Goal: Task Accomplishment & Management: Use online tool/utility

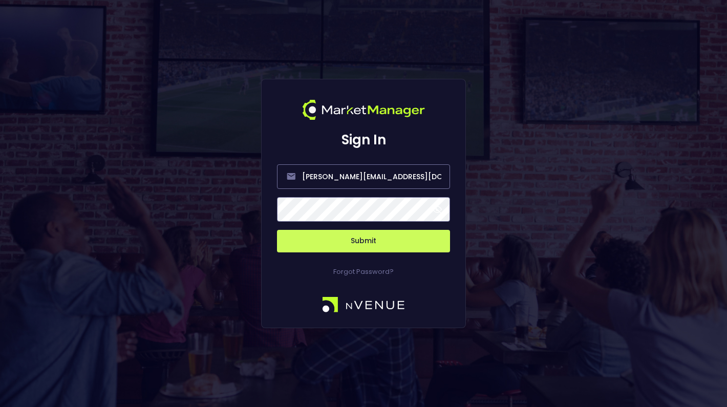
click at [437, 208] on span at bounding box center [437, 209] width 9 height 9
click at [366, 240] on button "Submit" at bounding box center [363, 241] width 173 height 23
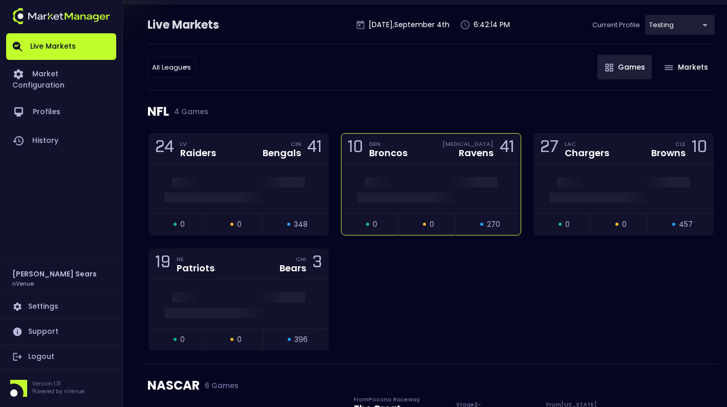
scroll to position [70, 0]
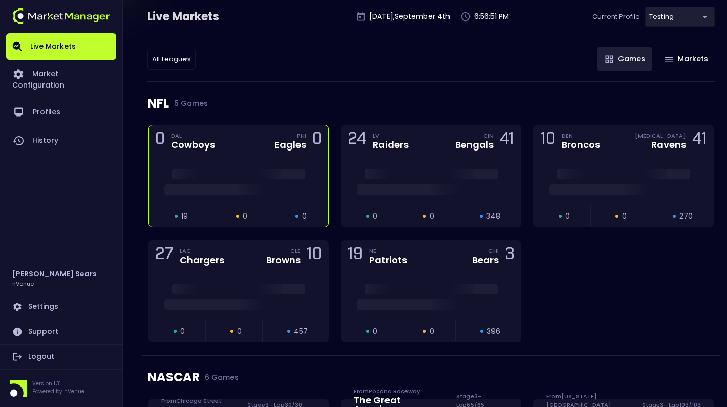
click at [250, 139] on div "0 DAL Cowboys PHI Eagles 0" at bounding box center [238, 140] width 179 height 31
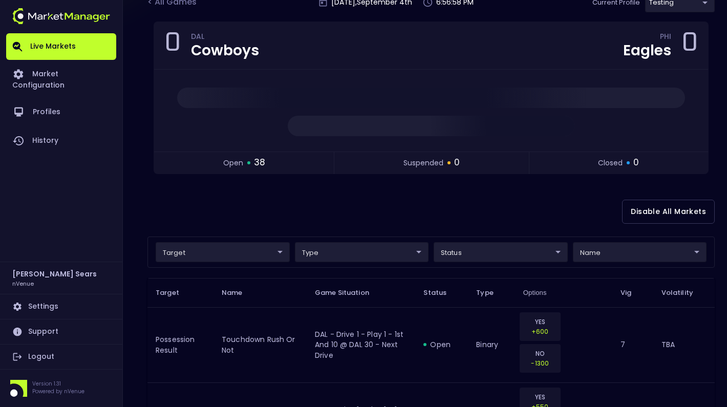
scroll to position [71, 0]
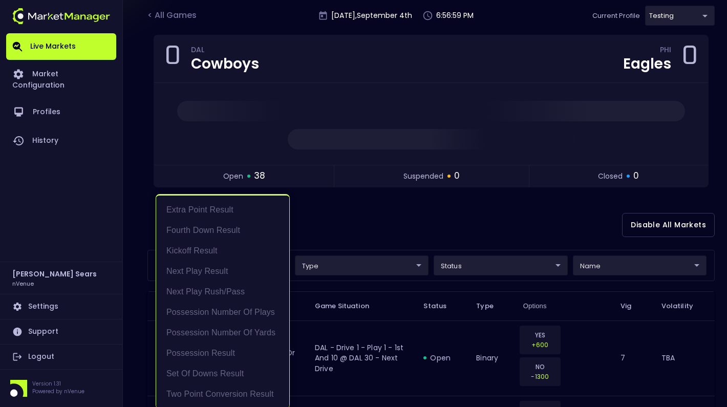
click at [334, 223] on div at bounding box center [363, 203] width 727 height 407
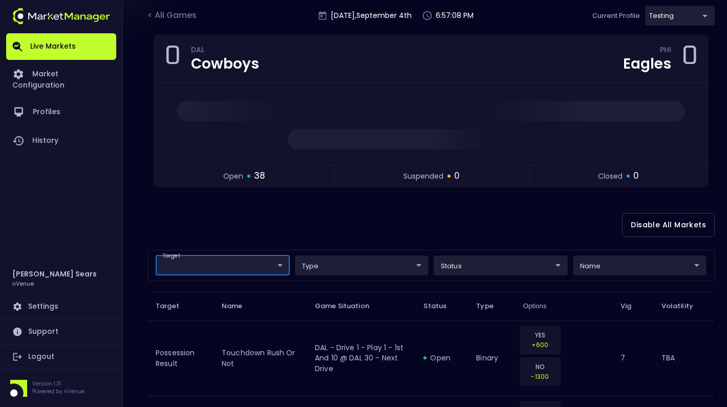
scroll to position [0, 0]
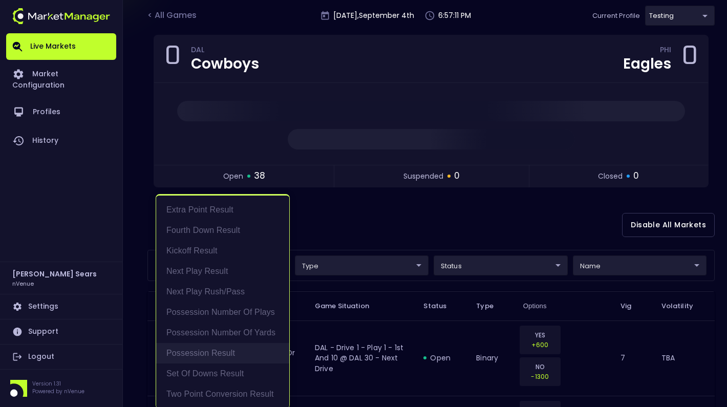
click at [220, 349] on li "Possession Result" at bounding box center [222, 353] width 133 height 20
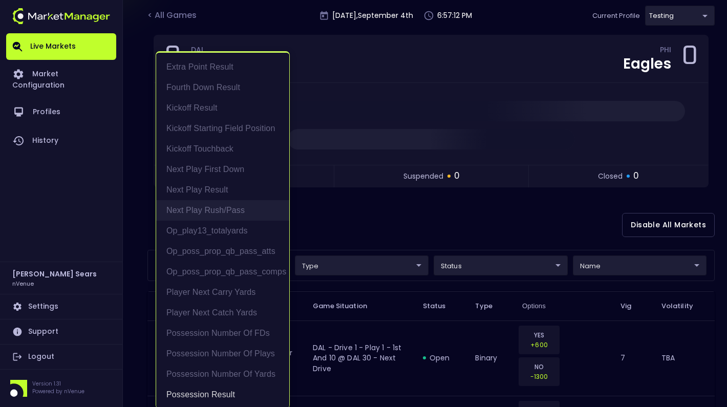
scroll to position [2, 0]
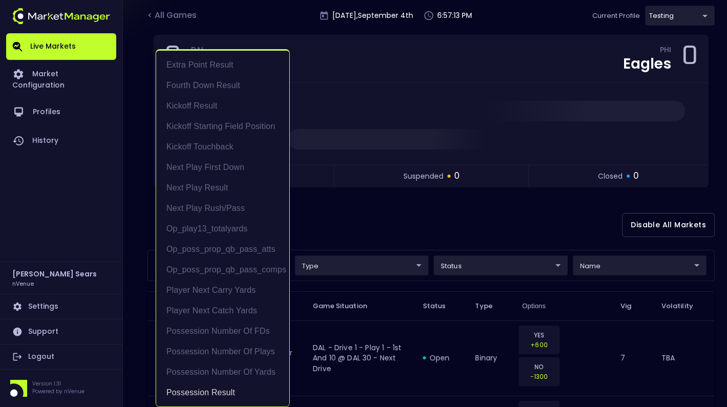
click at [331, 242] on div at bounding box center [363, 203] width 727 height 407
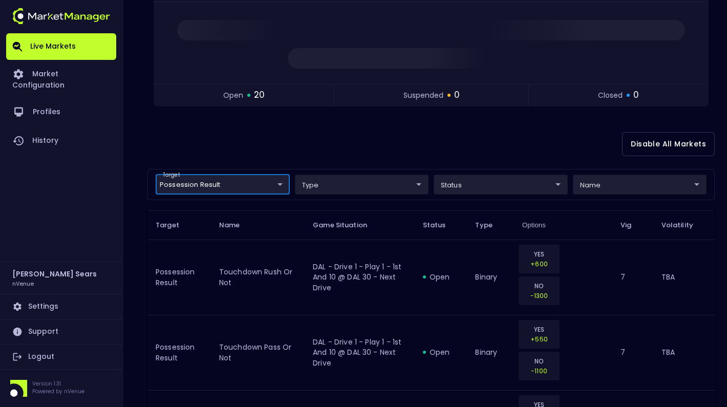
scroll to position [153, 0]
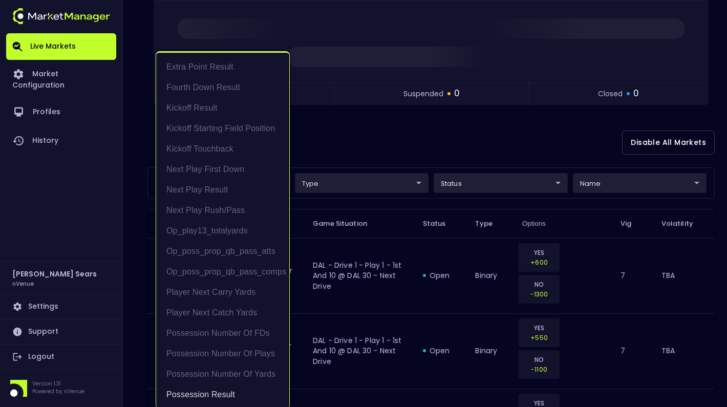
click at [226, 208] on li "Next Play Rush/Pass" at bounding box center [222, 210] width 133 height 20
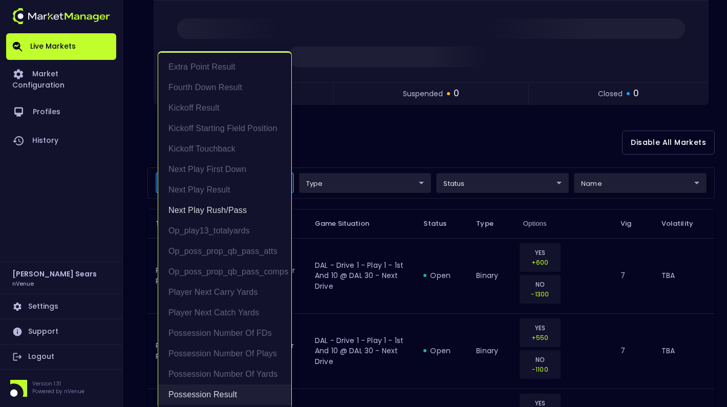
click at [201, 394] on li "Possession Result" at bounding box center [224, 395] width 133 height 20
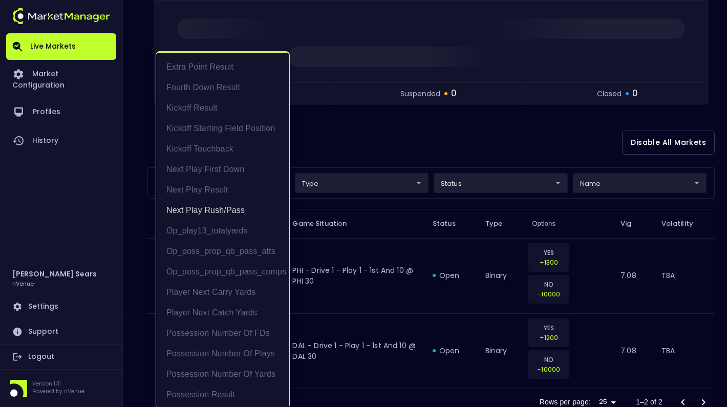
scroll to position [2, 0]
click at [334, 149] on div at bounding box center [363, 203] width 727 height 407
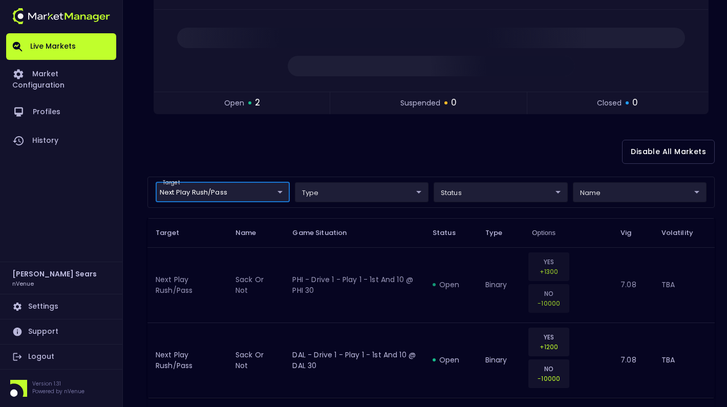
scroll to position [147, 0]
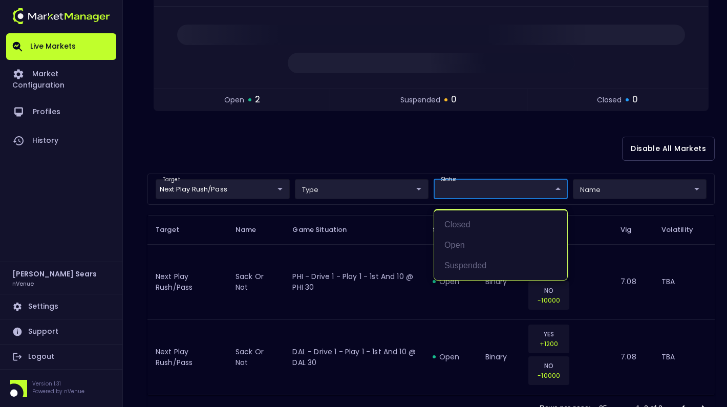
click at [505, 193] on body "Live Markets Market Configuration Profiles History [PERSON_NAME] nVenue Setting…" at bounding box center [363, 149] width 727 height 593
click at [543, 171] on div at bounding box center [363, 203] width 727 height 407
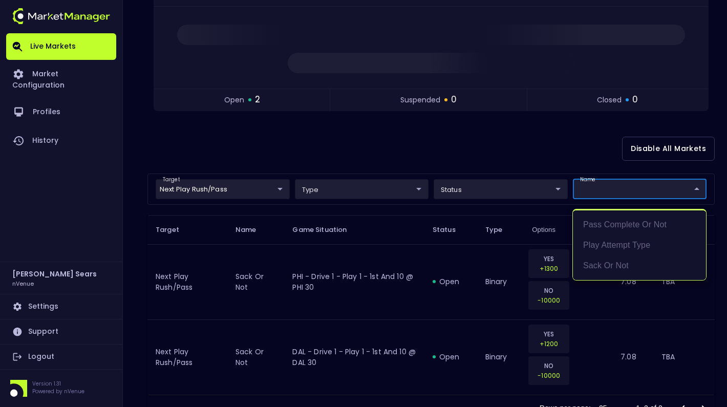
click at [599, 185] on body "Live Markets Market Configuration Profiles History [PERSON_NAME] nVenue Setting…" at bounding box center [363, 149] width 727 height 593
click at [357, 160] on div at bounding box center [363, 203] width 727 height 407
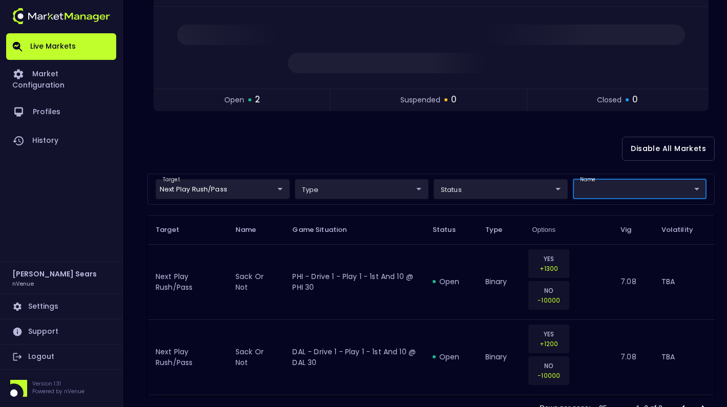
click at [280, 188] on body "Live Markets Market Configuration Profiles History [PERSON_NAME] nVenue Setting…" at bounding box center [363, 149] width 727 height 593
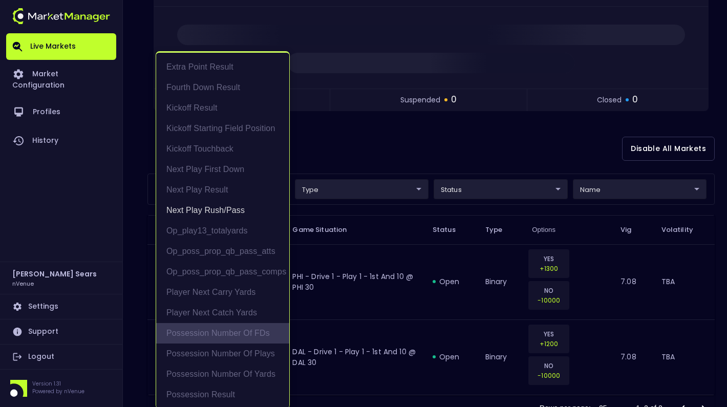
click at [221, 333] on li "Possession Number of FDs" at bounding box center [222, 333] width 133 height 20
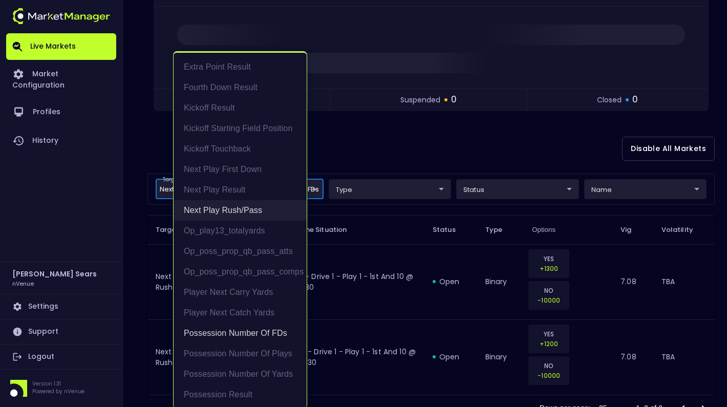
click at [251, 211] on li "Next Play Rush/Pass" at bounding box center [240, 210] width 133 height 20
type input "Possession Number of FDs"
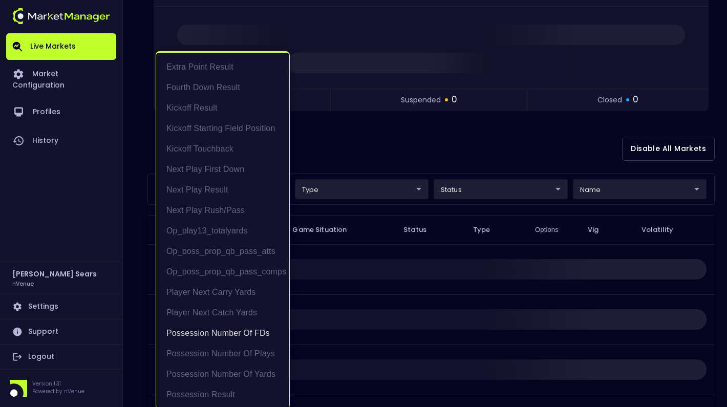
click at [319, 154] on div at bounding box center [363, 203] width 727 height 407
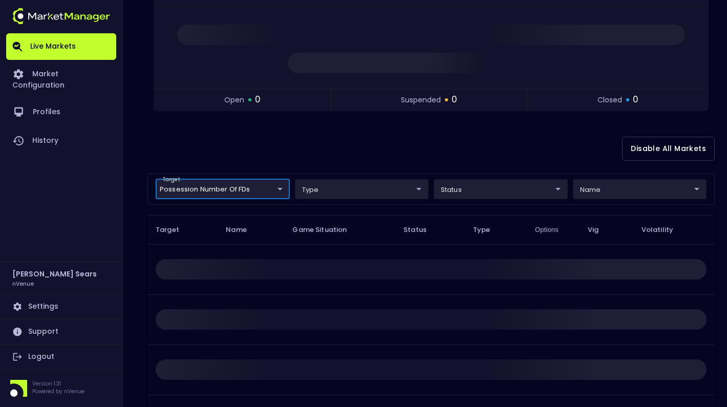
scroll to position [0, 0]
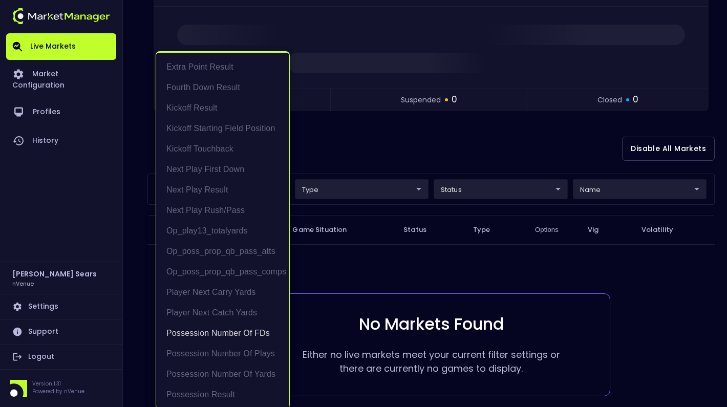
click at [280, 192] on body "Live Markets Market Configuration Profiles History [PERSON_NAME] nVenue Setting…" at bounding box center [363, 175] width 727 height 644
click at [252, 329] on li "Possession Number of FDs" at bounding box center [222, 333] width 133 height 20
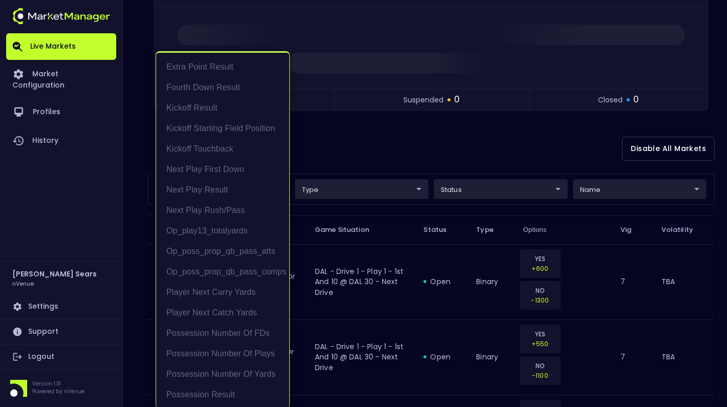
click at [333, 166] on div at bounding box center [363, 203] width 727 height 407
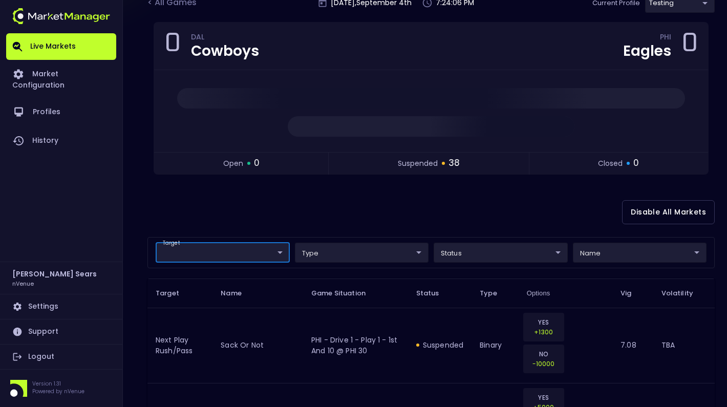
scroll to position [87, 0]
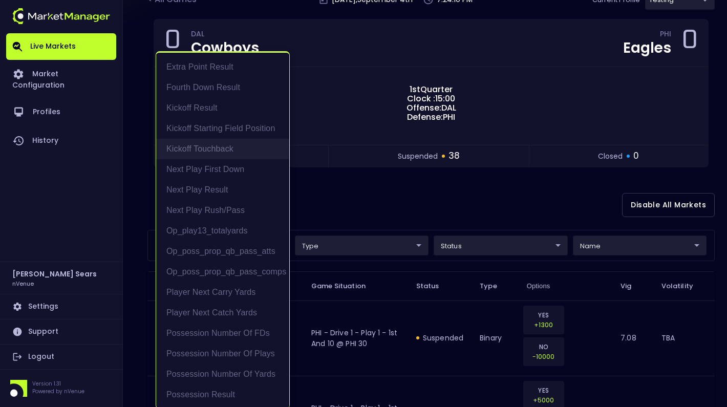
click at [217, 149] on li "Kickoff Touchback" at bounding box center [222, 149] width 133 height 20
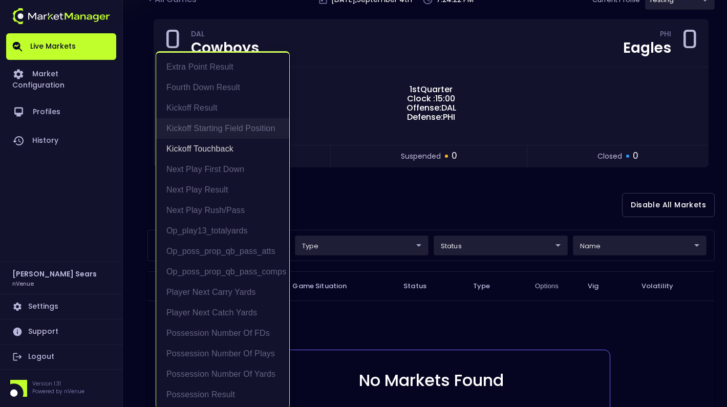
click at [253, 129] on li "Kickoff Starting Field Position" at bounding box center [222, 128] width 133 height 20
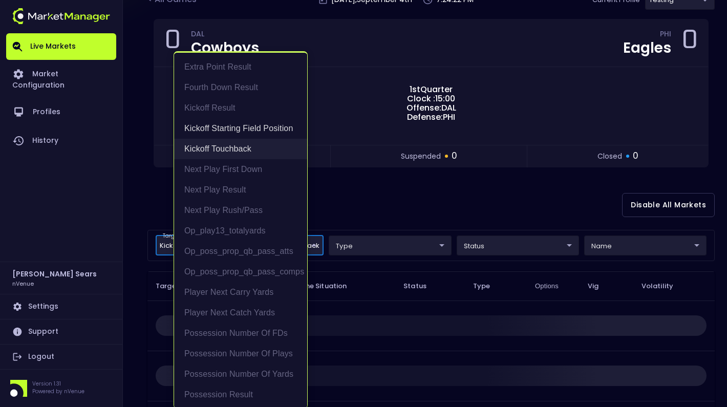
click at [223, 149] on li "Kickoff Touchback" at bounding box center [240, 149] width 133 height 20
type input "Kickoff Starting Field Position"
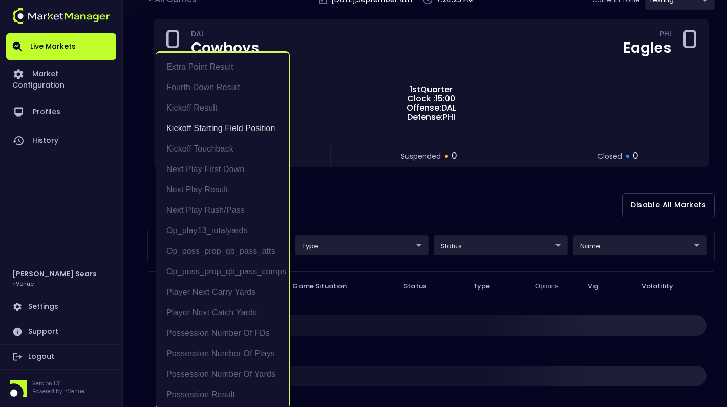
click at [335, 193] on div at bounding box center [363, 203] width 727 height 407
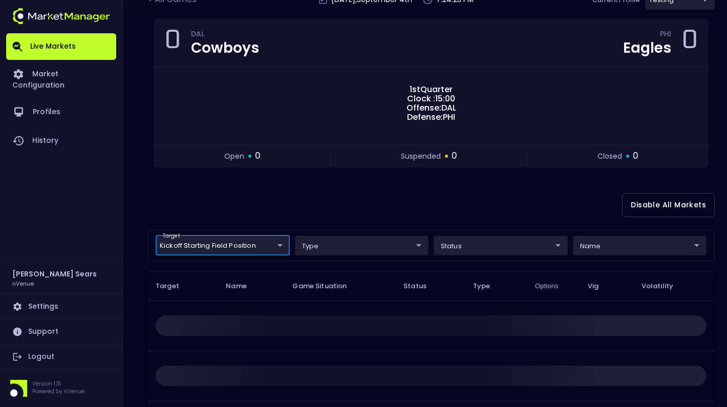
scroll to position [0, 0]
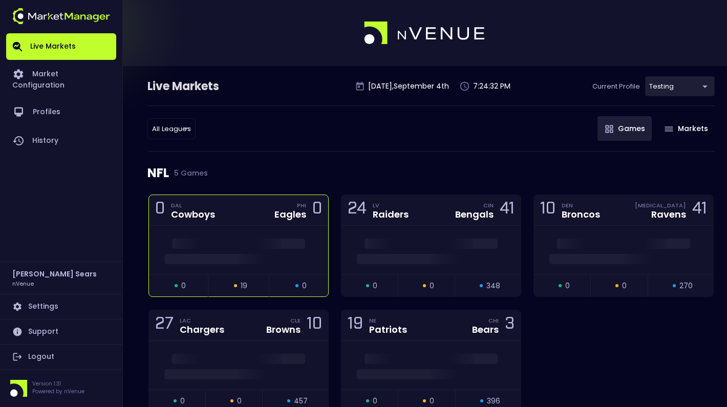
click at [260, 230] on div at bounding box center [238, 250] width 179 height 49
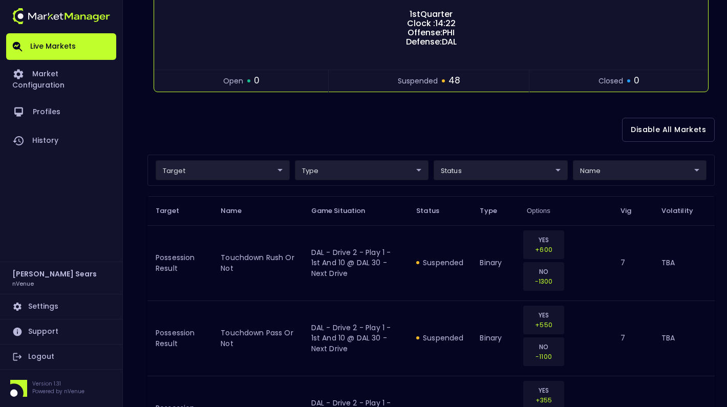
scroll to position [159, 0]
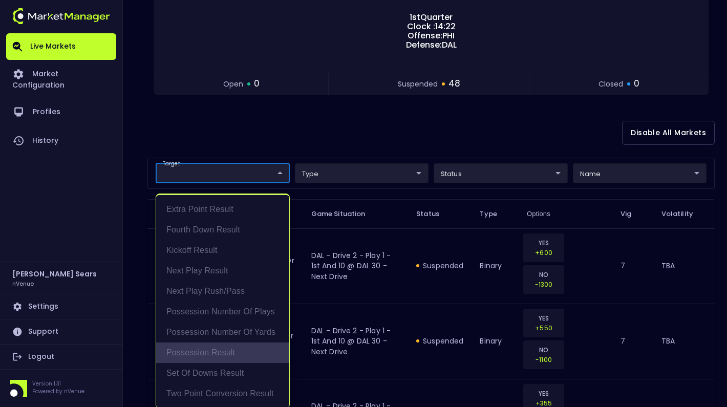
click at [226, 349] on li "Possession Result" at bounding box center [222, 353] width 133 height 20
type input "Possession Result"
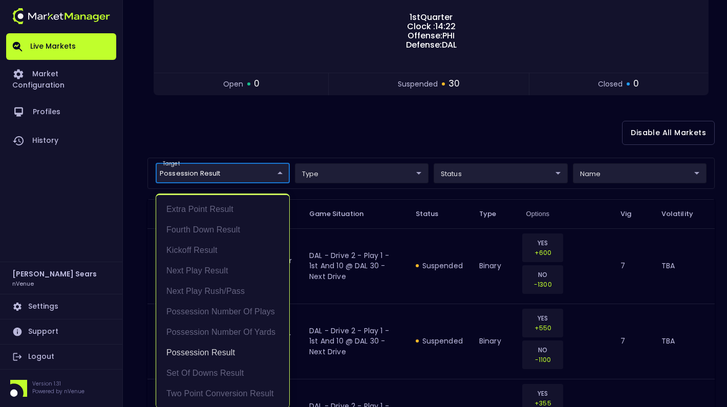
click at [331, 145] on div at bounding box center [363, 203] width 727 height 407
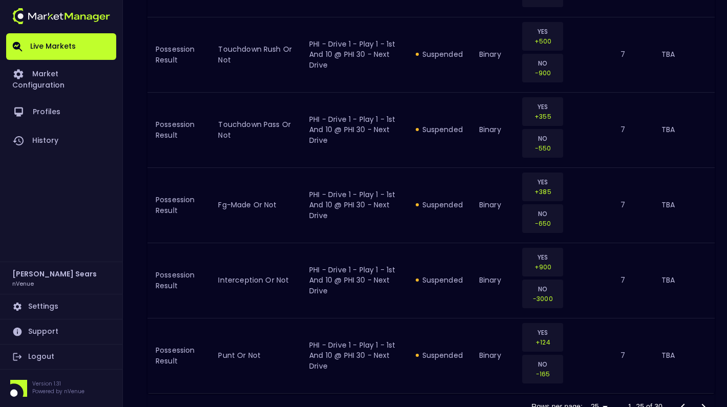
scroll to position [2104, 0]
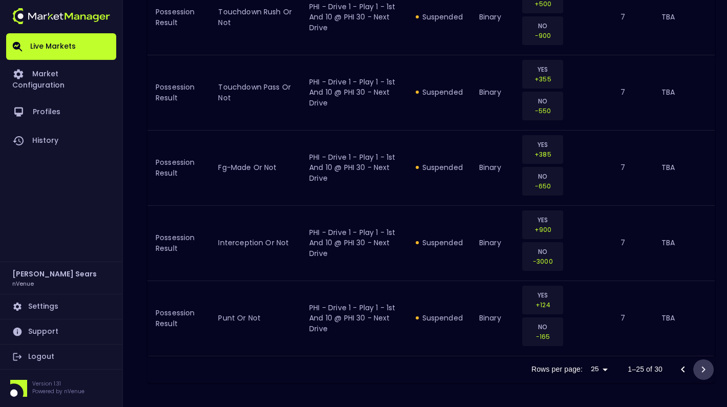
click at [704, 369] on icon "Go to next page" at bounding box center [704, 369] width 4 height 6
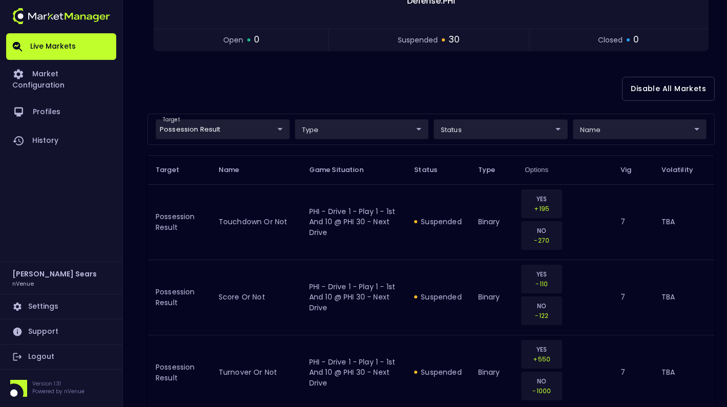
scroll to position [0, 0]
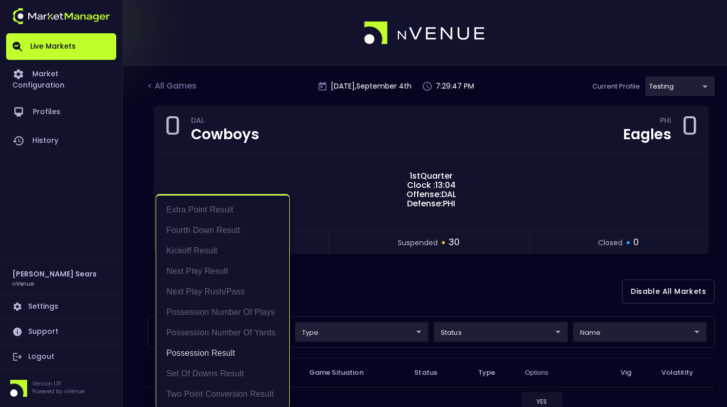
click at [228, 352] on li "Possession Result" at bounding box center [222, 353] width 133 height 20
click at [231, 314] on li "Possession Number of Plays" at bounding box center [222, 312] width 133 height 20
type input "Possession Number of Plays"
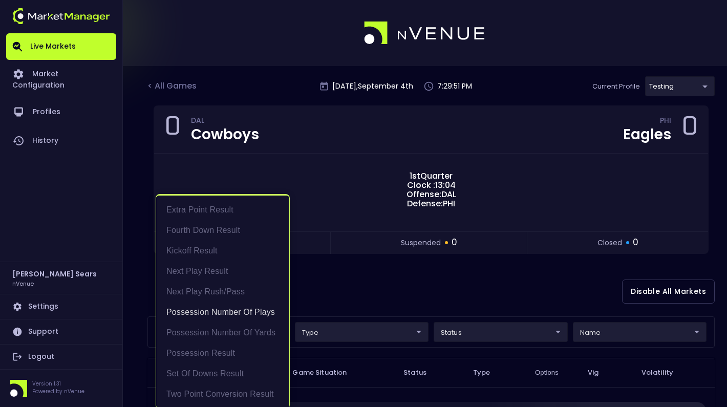
click at [335, 288] on div at bounding box center [363, 203] width 727 height 407
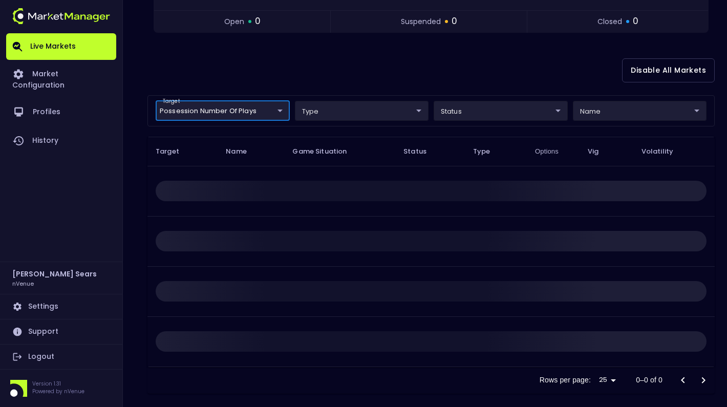
scroll to position [232, 0]
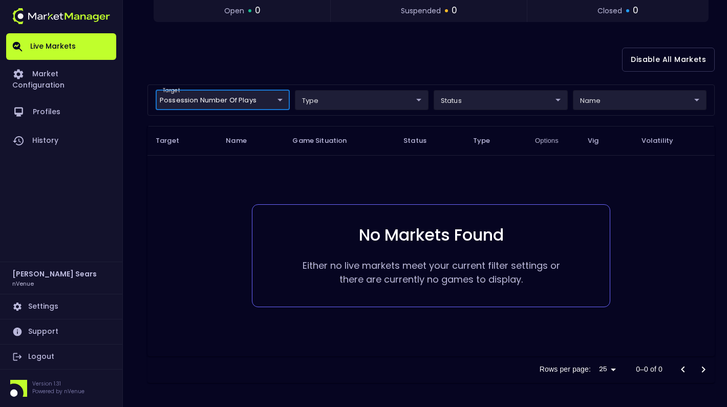
click at [282, 102] on body "Live Markets Market Configuration Profiles History Bruce Sears nVenue Settings …" at bounding box center [363, 88] width 727 height 640
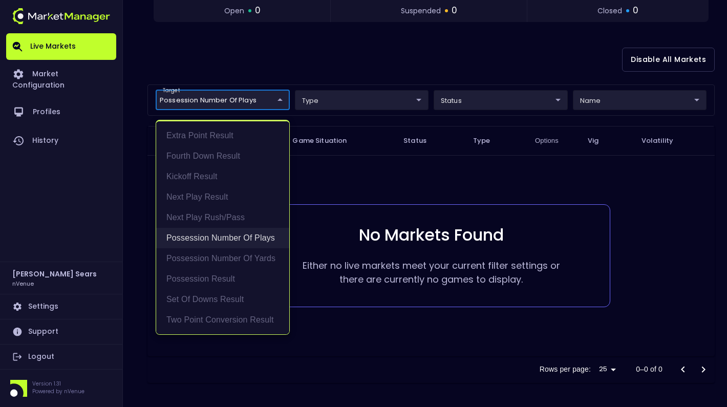
click at [244, 234] on li "Possession Number of Plays" at bounding box center [222, 238] width 133 height 20
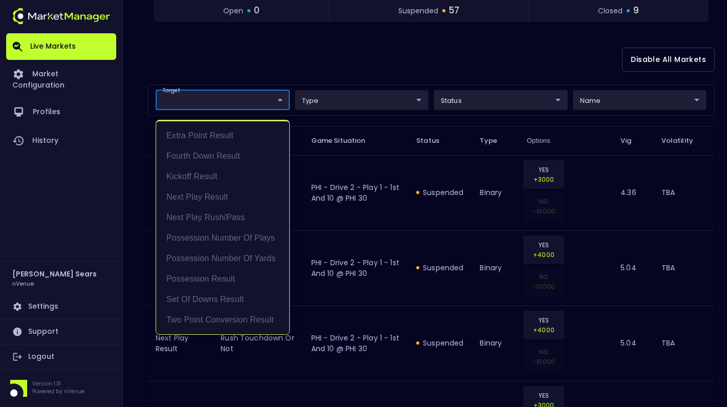
click at [321, 75] on div at bounding box center [363, 203] width 727 height 407
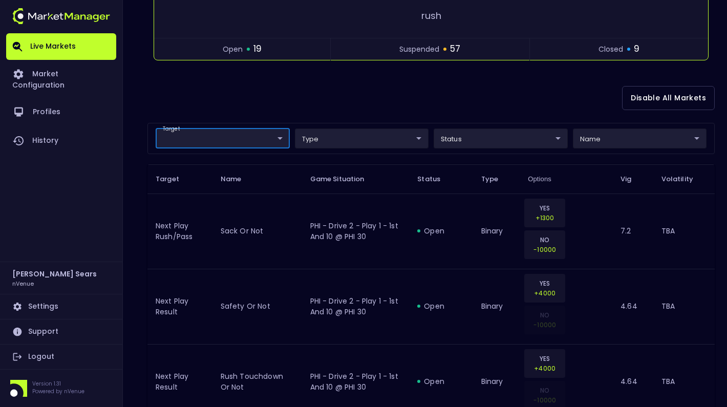
scroll to position [192, 0]
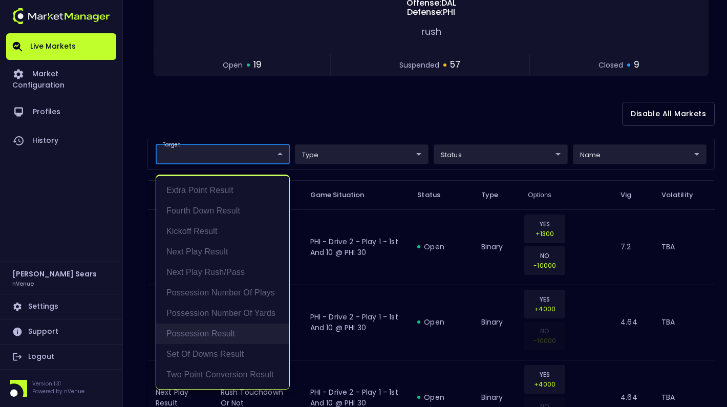
click at [238, 334] on li "Possession Result" at bounding box center [222, 334] width 133 height 20
type input "Possession Result"
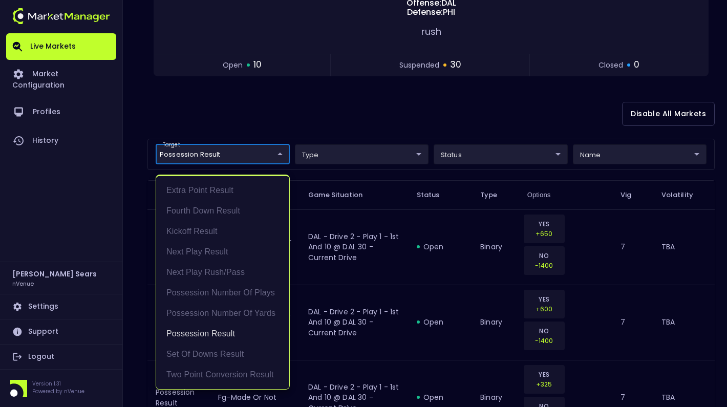
click at [310, 126] on div at bounding box center [363, 203] width 727 height 407
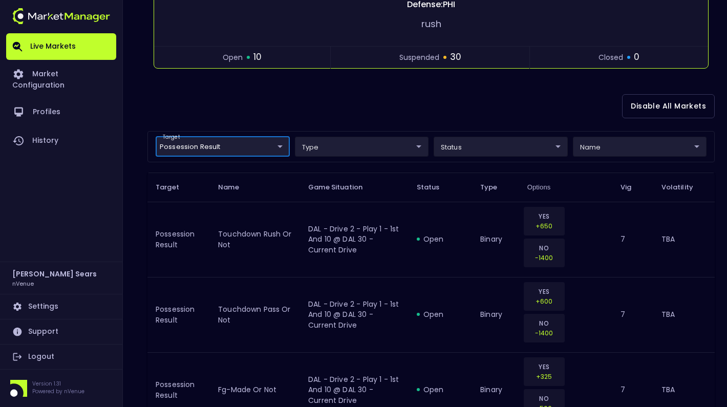
scroll to position [206, 0]
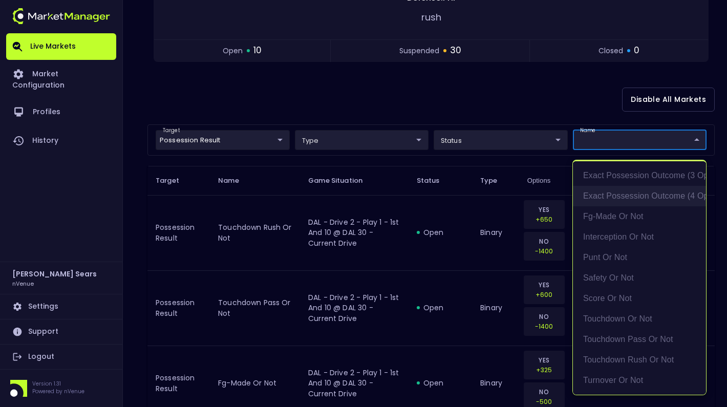
click at [601, 193] on li "exact possession outcome (4 options)" at bounding box center [639, 196] width 133 height 20
type input "exact possession outcome (4 options)"
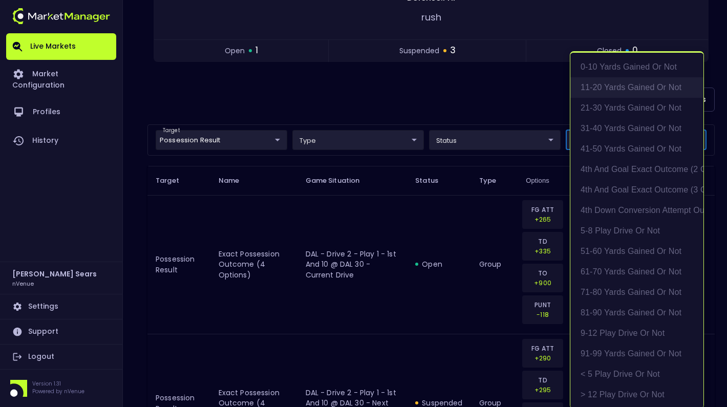
scroll to position [287, 0]
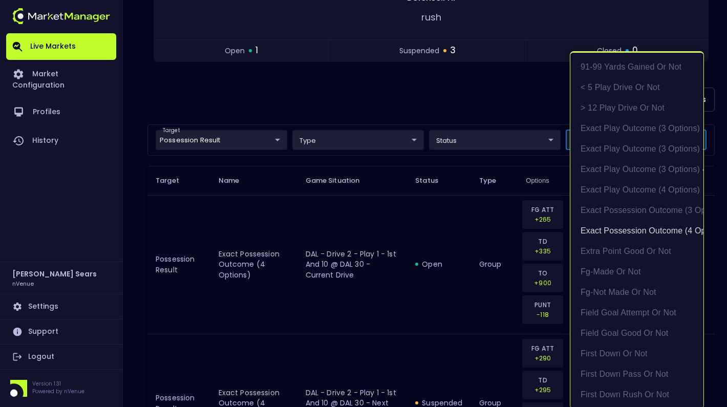
click at [494, 115] on div at bounding box center [363, 203] width 727 height 407
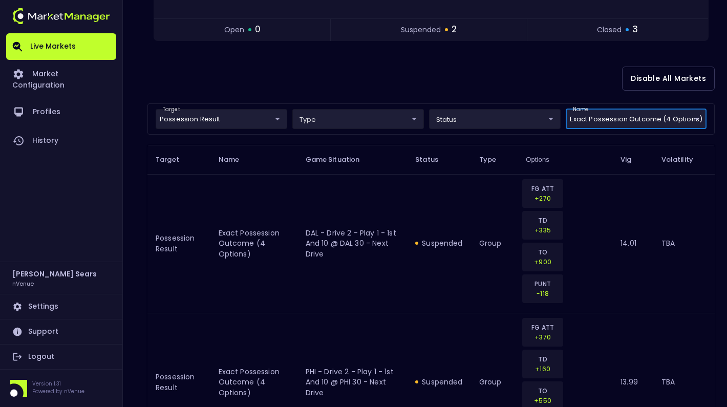
scroll to position [0, 0]
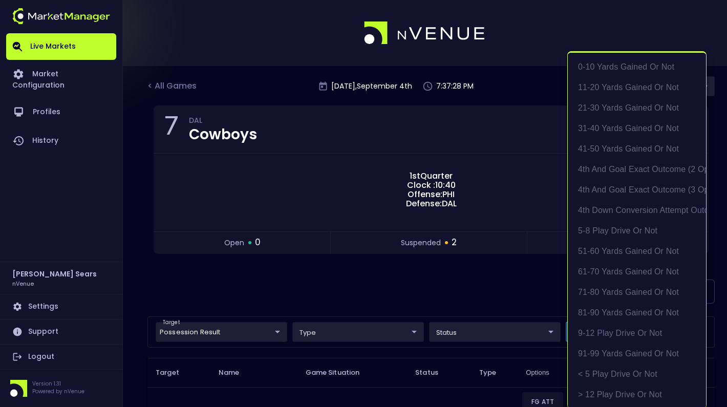
scroll to position [287, 0]
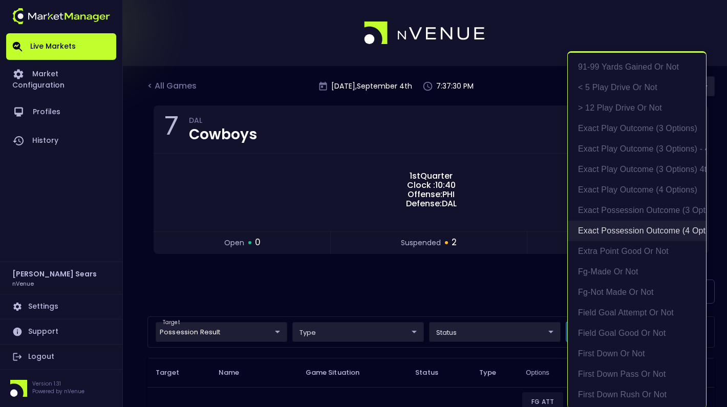
click at [638, 233] on li "exact possession outcome (4 options)" at bounding box center [637, 231] width 138 height 20
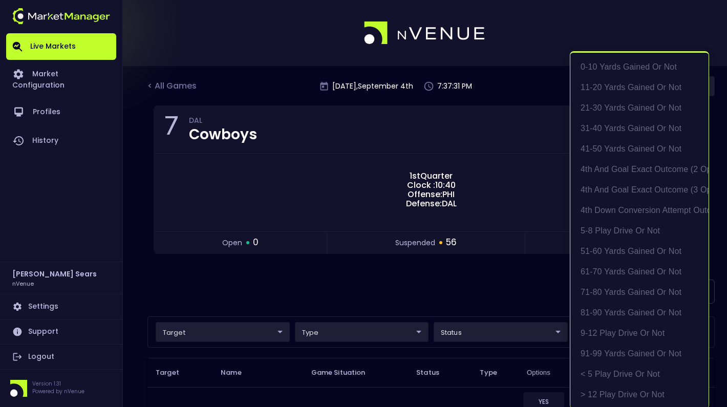
scroll to position [2, 0]
click at [484, 282] on div at bounding box center [363, 203] width 727 height 407
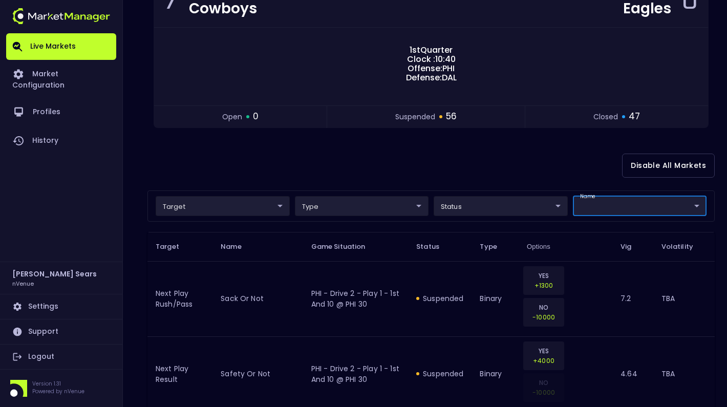
scroll to position [118, 0]
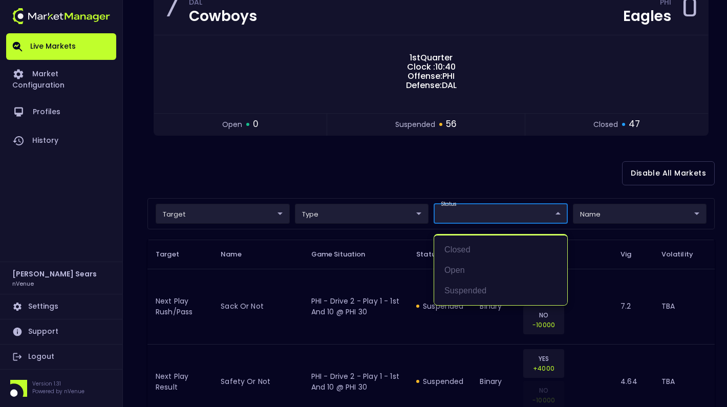
click at [470, 266] on li "open" at bounding box center [500, 270] width 133 height 20
type input "open"
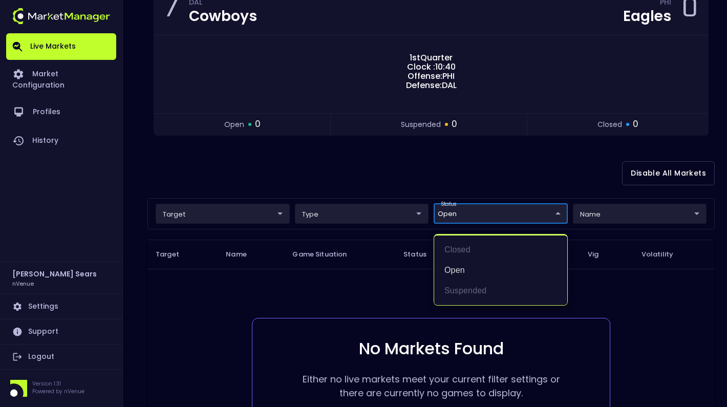
click at [617, 292] on div at bounding box center [363, 203] width 727 height 407
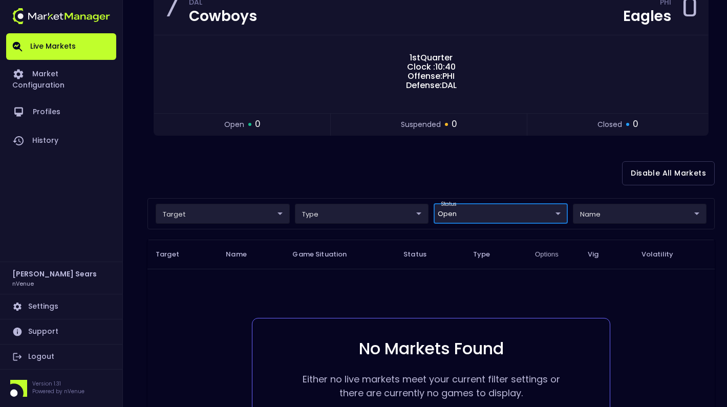
click at [557, 216] on body "Live Markets Market Configuration Profiles History Bruce Sears nVenue Settings …" at bounding box center [363, 202] width 727 height 640
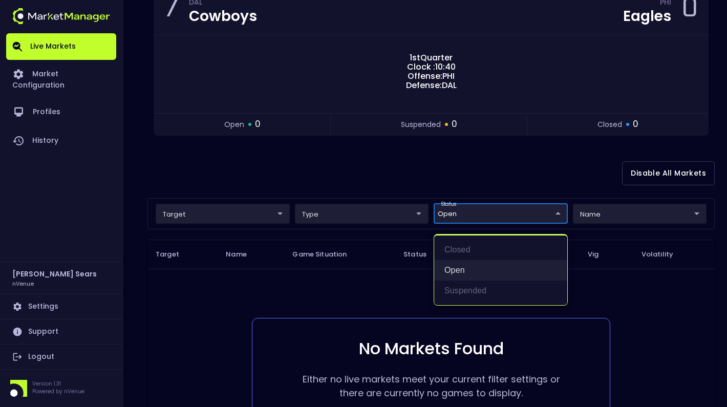
click at [472, 268] on li "open" at bounding box center [500, 270] width 133 height 20
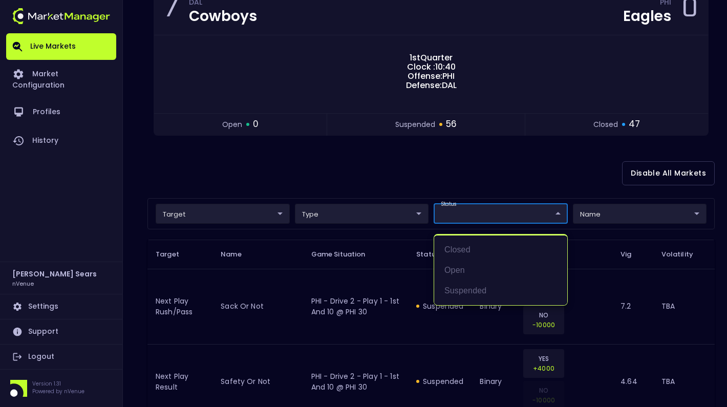
click at [363, 185] on div at bounding box center [363, 203] width 727 height 407
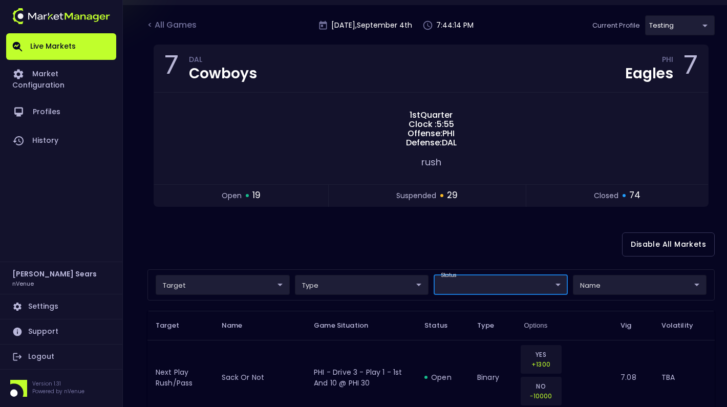
scroll to position [73, 0]
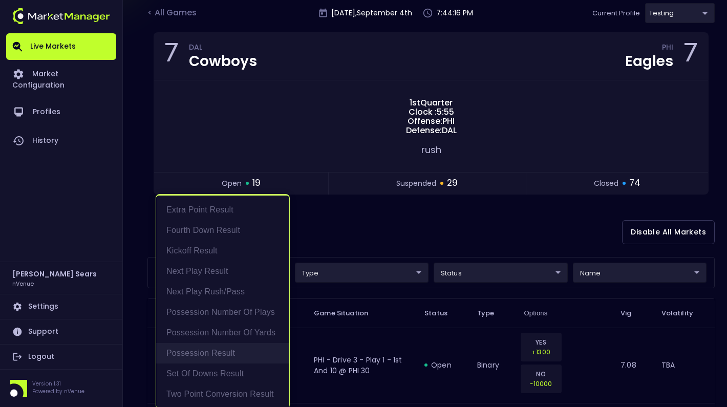
click at [232, 351] on li "Possession Result" at bounding box center [222, 353] width 133 height 20
type input "Possession Result"
click at [345, 237] on div at bounding box center [363, 203] width 727 height 407
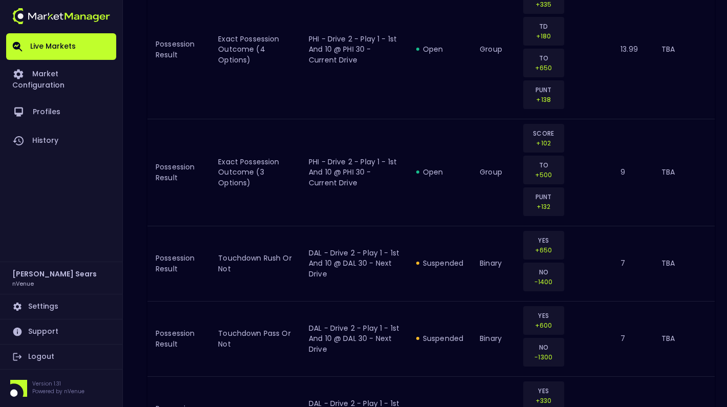
scroll to position [1025, 0]
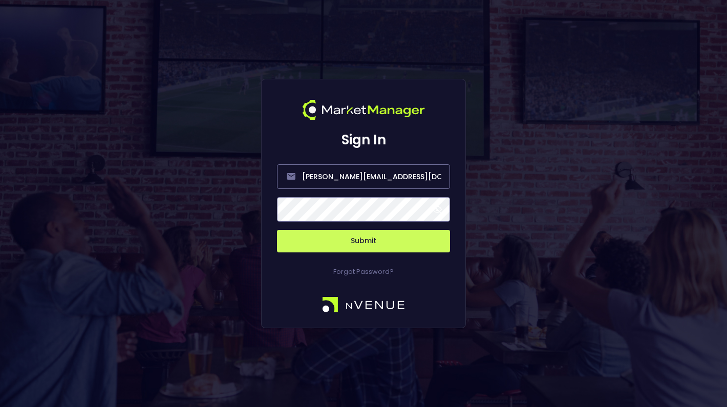
click at [437, 209] on span at bounding box center [437, 209] width 9 height 9
click at [374, 240] on button "Submit" at bounding box center [363, 241] width 173 height 23
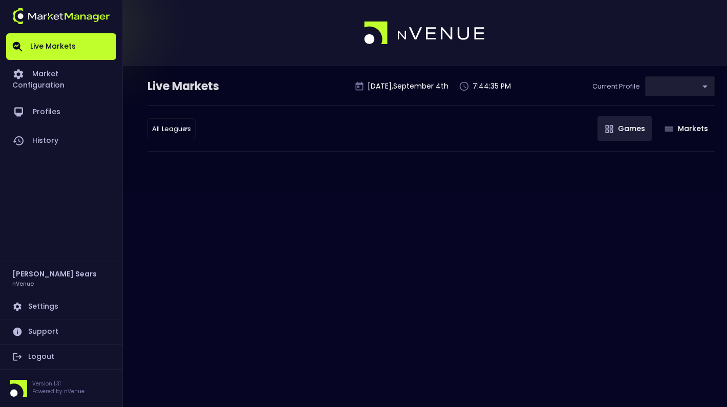
type input "d66ee90f-df8e-430e-a05c-aaf70ad95ad9"
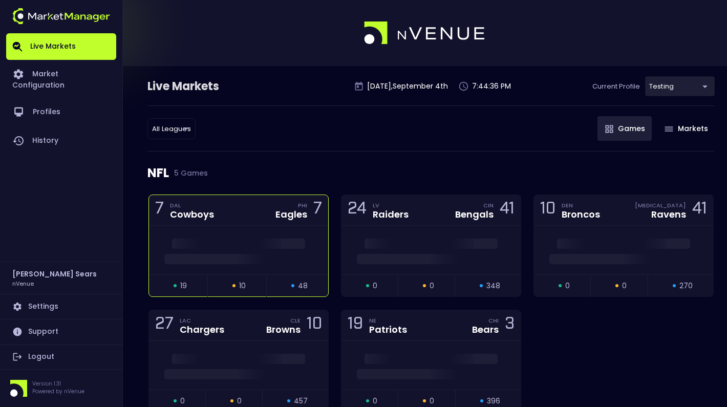
click at [304, 242] on span at bounding box center [238, 244] width 133 height 10
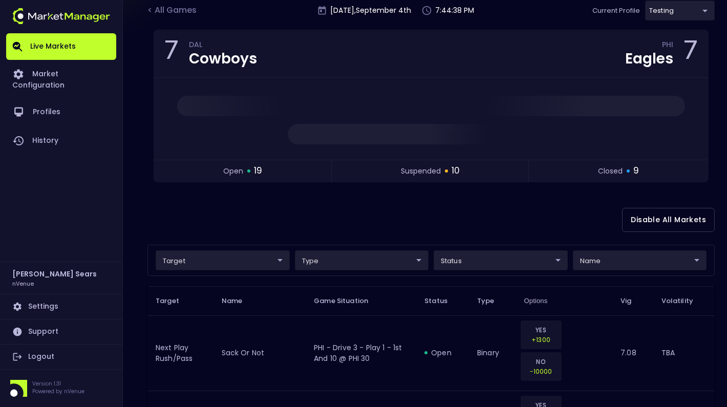
scroll to position [119, 0]
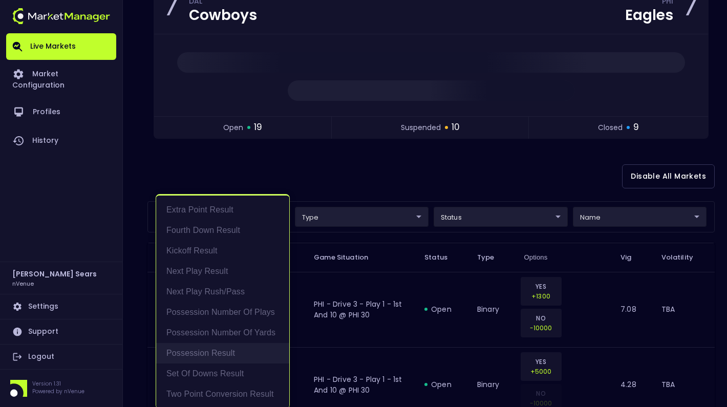
click at [210, 354] on li "Possession Result" at bounding box center [222, 353] width 133 height 20
type input "Possession Result"
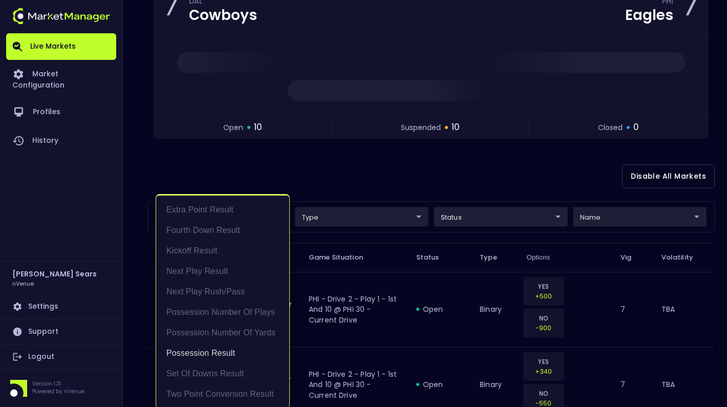
scroll to position [2, 0]
click at [336, 189] on div at bounding box center [363, 203] width 727 height 407
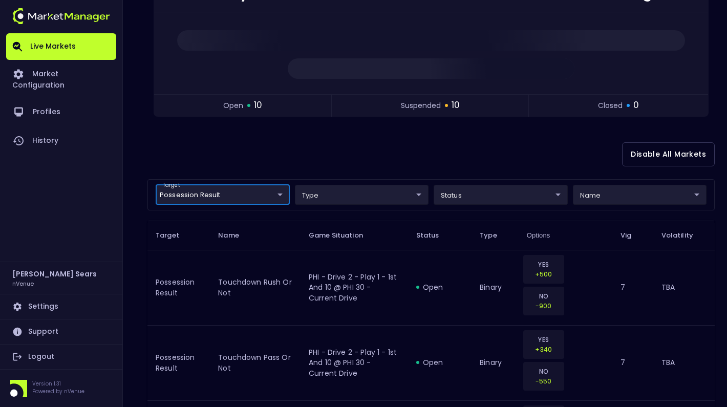
scroll to position [0, 0]
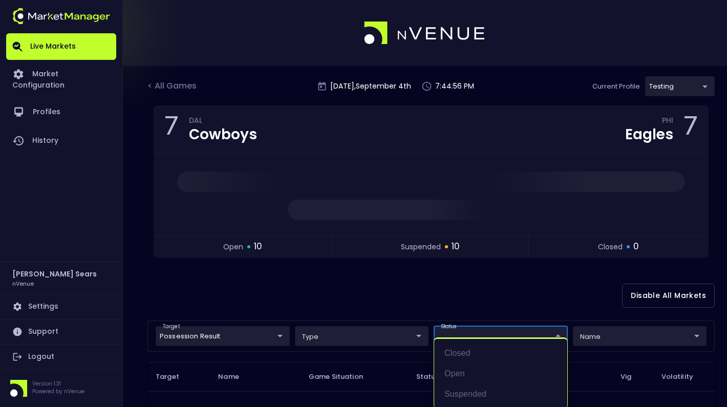
click at [455, 372] on li "open" at bounding box center [500, 374] width 133 height 20
type input "open"
click at [387, 296] on div at bounding box center [363, 203] width 727 height 407
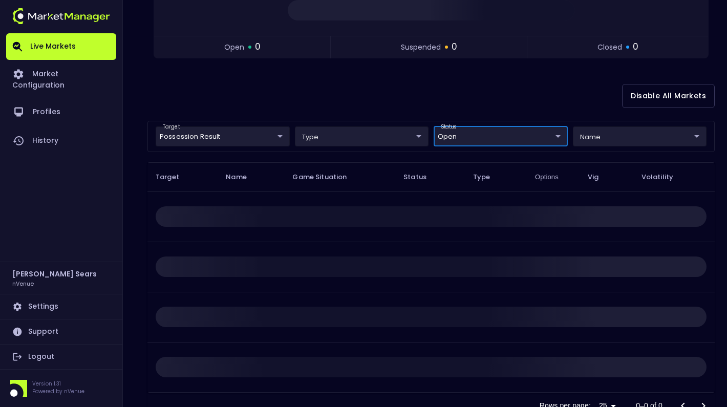
scroll to position [216, 0]
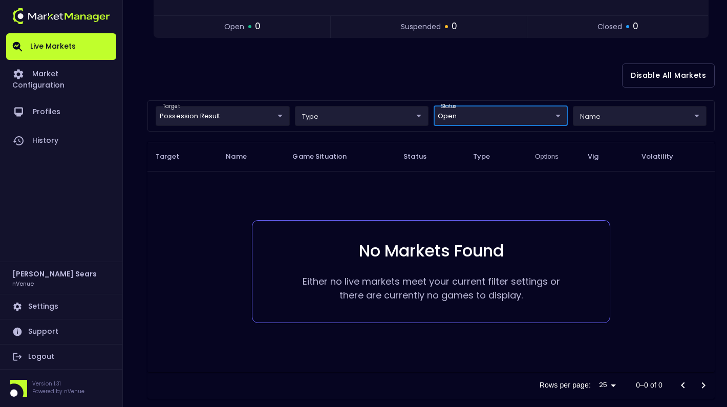
click at [538, 120] on body "Live Markets Market Configuration Profiles History Bruce Sears nVenue Settings …" at bounding box center [363, 104] width 727 height 640
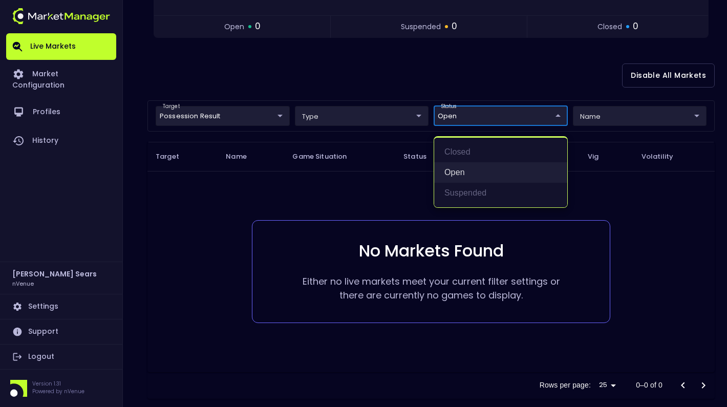
click at [474, 169] on li "open" at bounding box center [500, 172] width 133 height 20
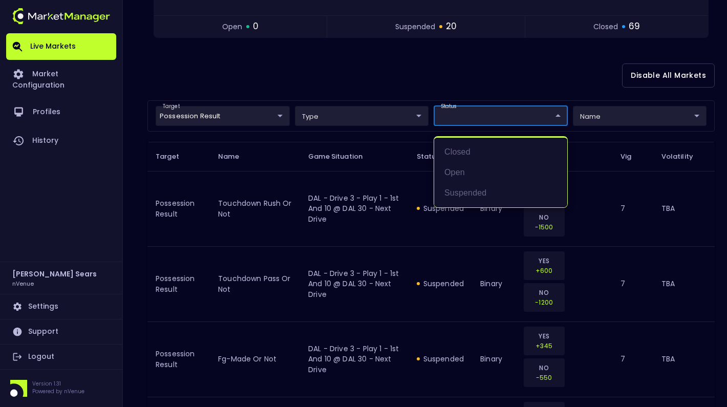
click at [403, 92] on div at bounding box center [363, 203] width 727 height 407
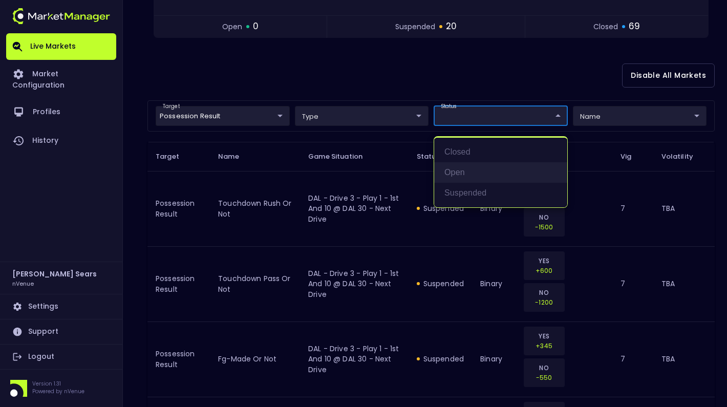
click at [470, 168] on li "open" at bounding box center [500, 172] width 133 height 20
type input "open"
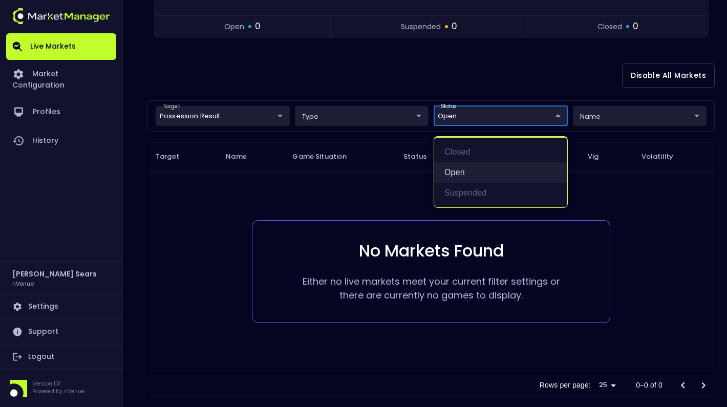
click at [457, 177] on li "open" at bounding box center [500, 172] width 133 height 20
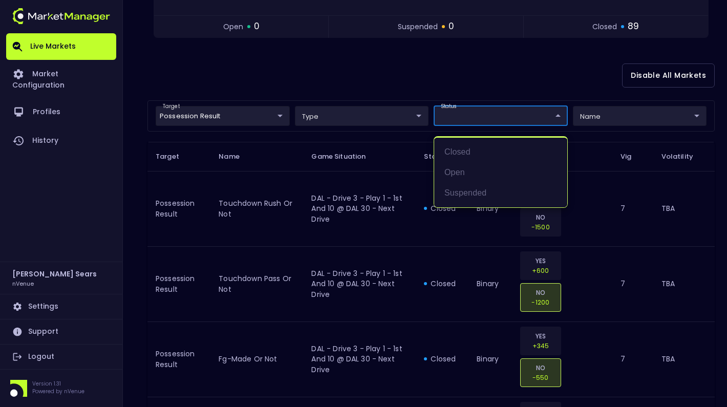
click at [352, 91] on div at bounding box center [363, 203] width 727 height 407
